Goal: Transaction & Acquisition: Purchase product/service

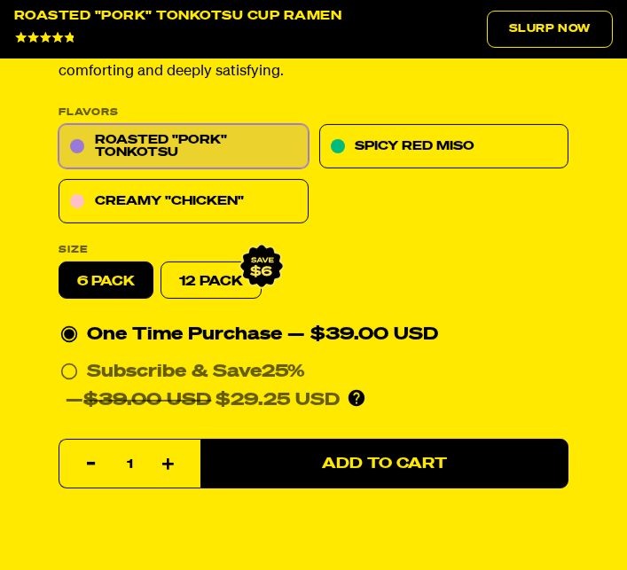
scroll to position [971, 0]
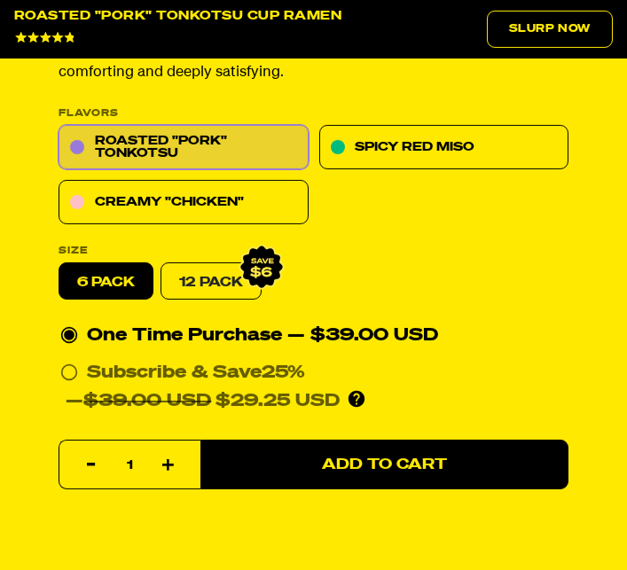
click at [202, 274] on link "12 Pack" at bounding box center [211, 281] width 101 height 37
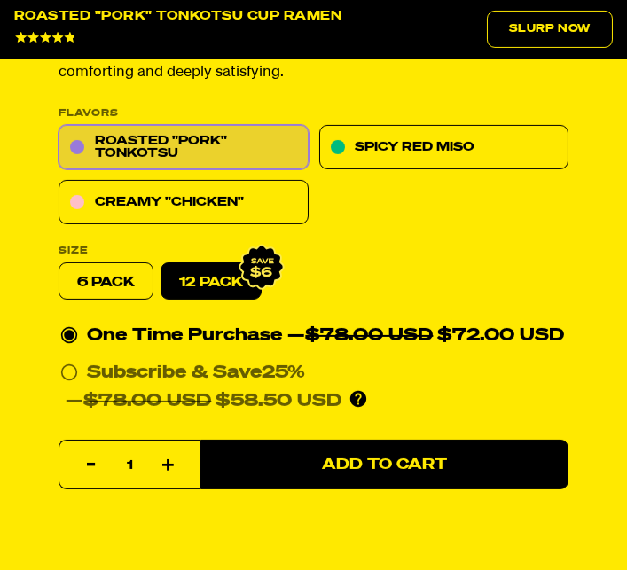
click at [98, 284] on label "6 pack" at bounding box center [106, 281] width 95 height 37
click at [59, 264] on input "6 pack" at bounding box center [59, 263] width 1 height 1
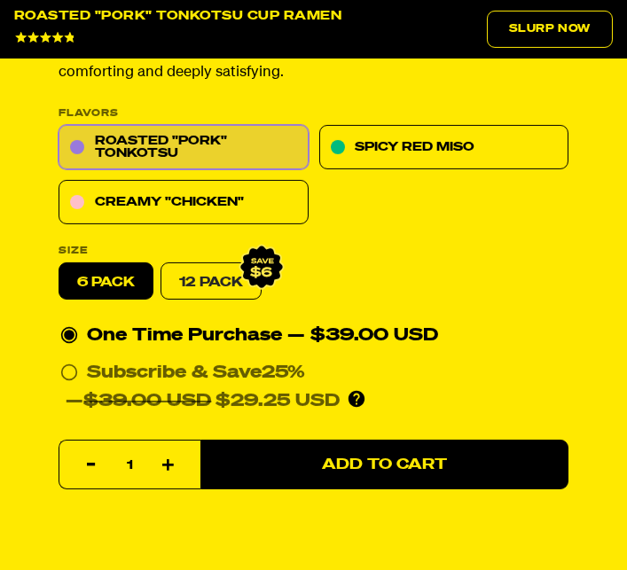
click at [194, 289] on link "12 Pack" at bounding box center [211, 281] width 101 height 37
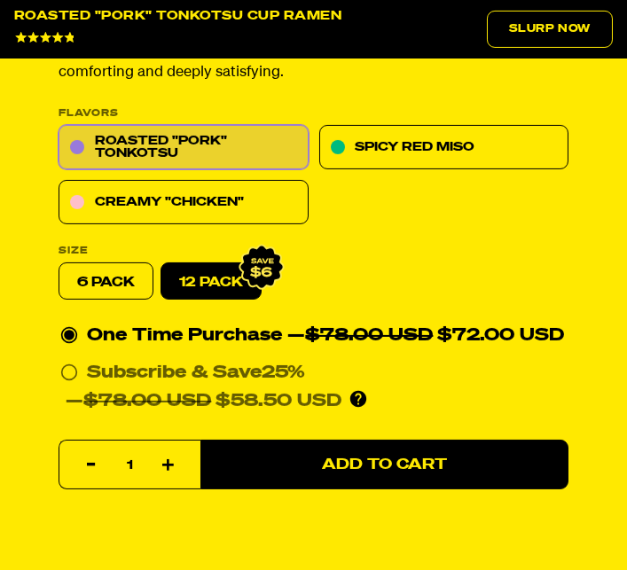
click at [95, 296] on label "6 pack" at bounding box center [106, 281] width 95 height 37
click at [59, 264] on input "6 pack" at bounding box center [59, 263] width 1 height 1
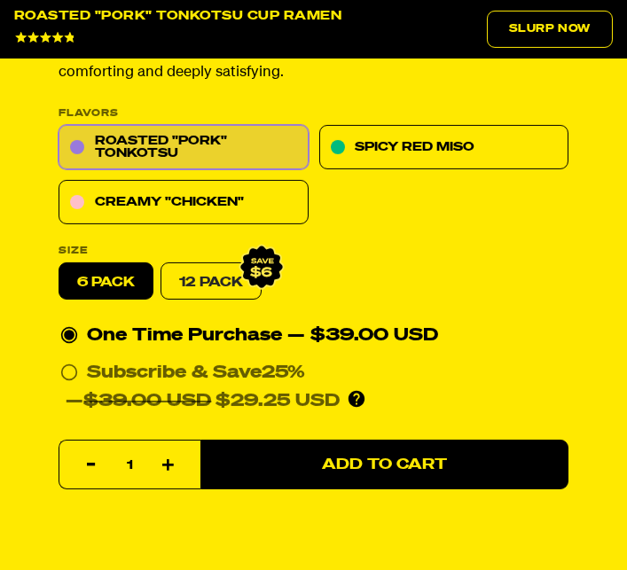
click at [188, 285] on link "12 Pack" at bounding box center [211, 281] width 101 height 37
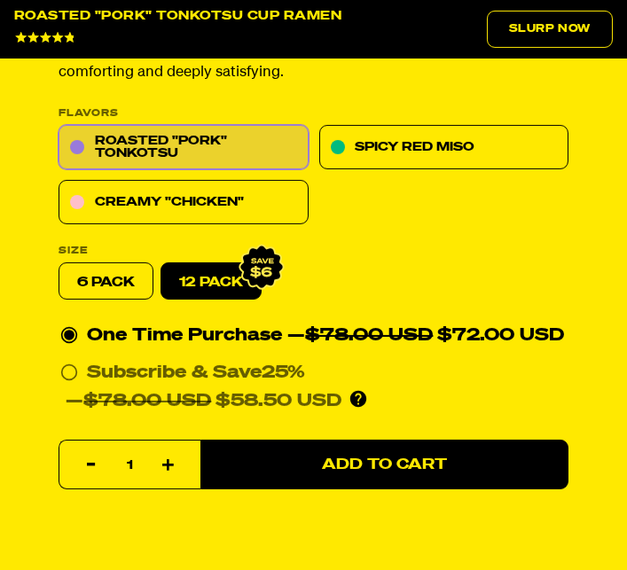
click at [101, 283] on label "6 pack" at bounding box center [106, 281] width 95 height 37
click at [59, 264] on input "6 pack" at bounding box center [59, 263] width 1 height 1
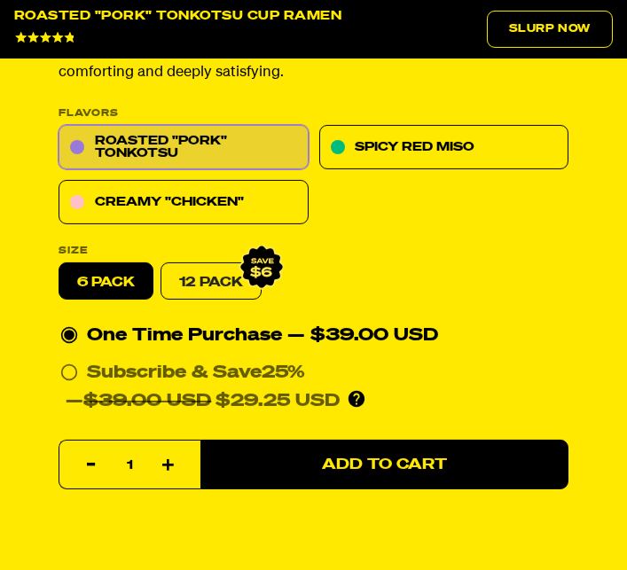
click at [229, 271] on link "12 Pack" at bounding box center [211, 281] width 101 height 37
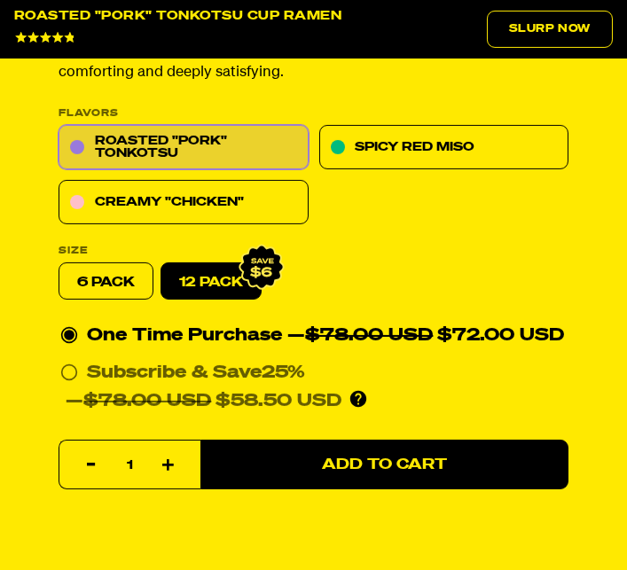
click at [127, 280] on label "6 pack" at bounding box center [106, 281] width 95 height 37
click at [59, 264] on input "6 pack" at bounding box center [59, 263] width 1 height 1
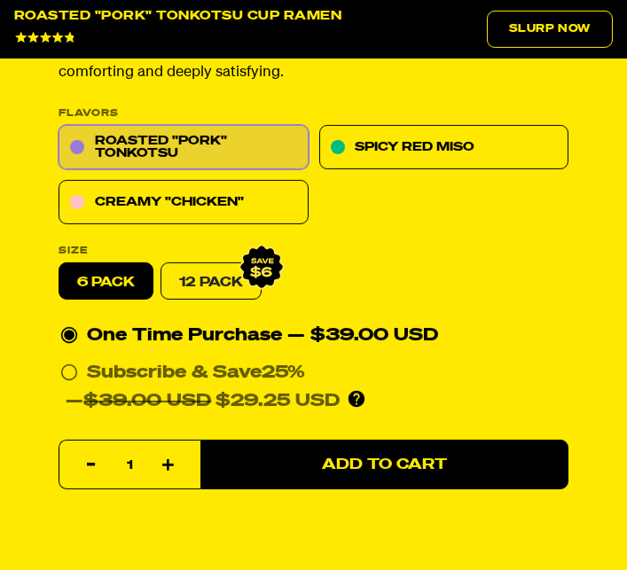
click at [209, 282] on link "12 Pack" at bounding box center [211, 281] width 101 height 37
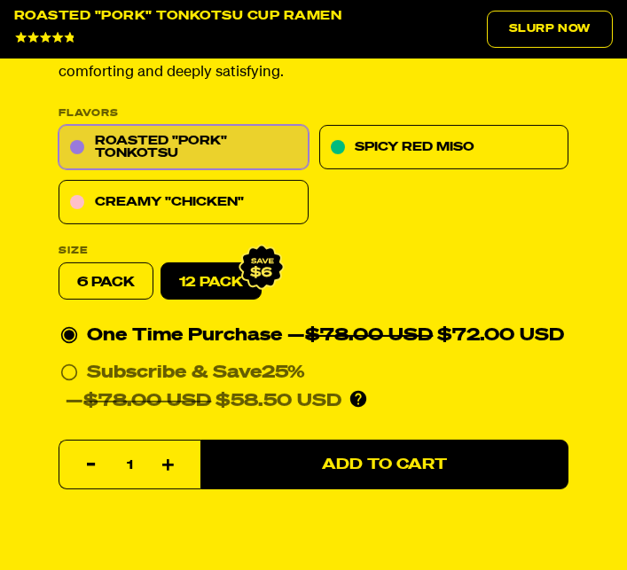
click at [106, 298] on label "6 pack" at bounding box center [106, 281] width 95 height 37
click at [59, 264] on input "6 pack" at bounding box center [59, 263] width 1 height 1
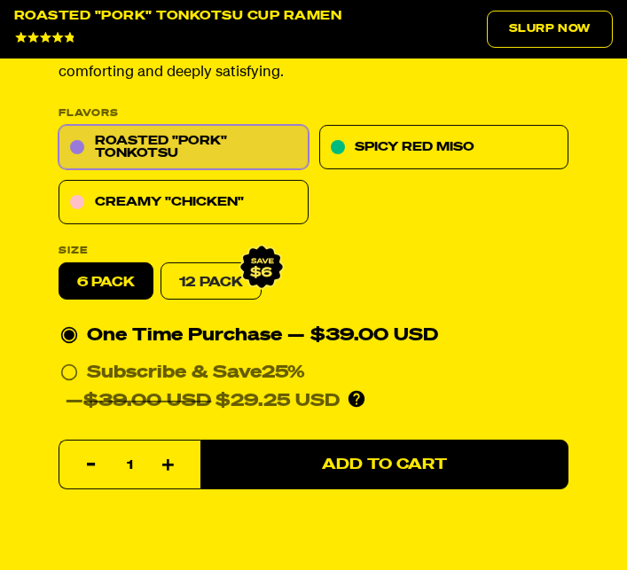
click at [193, 283] on link "12 Pack" at bounding box center [211, 281] width 101 height 37
radio input "false"
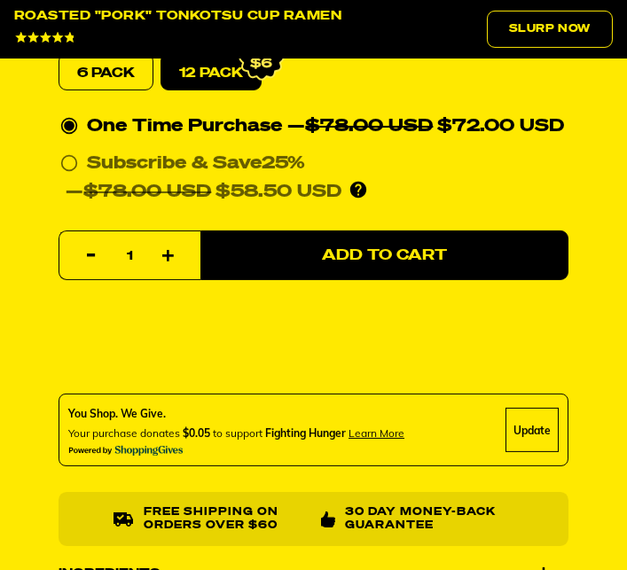
scroll to position [1182, 0]
